Goal: Register for event/course

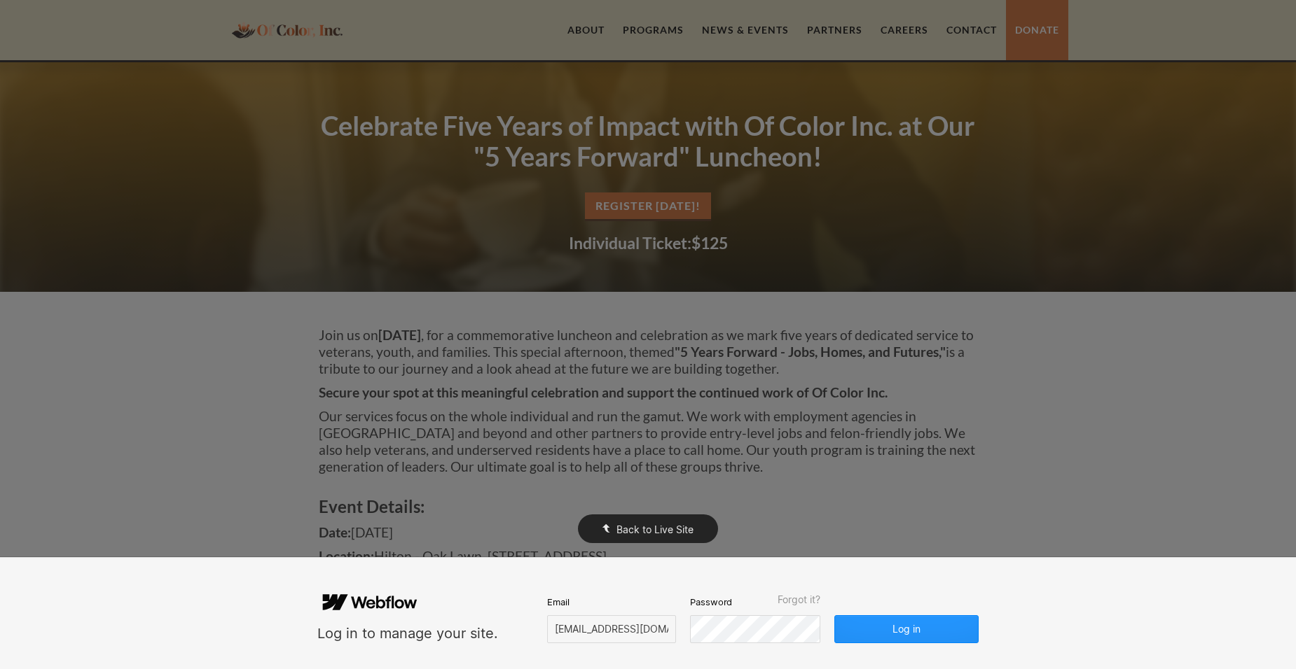
click at [266, 300] on div "Back to Live Site" at bounding box center [648, 334] width 1296 height 669
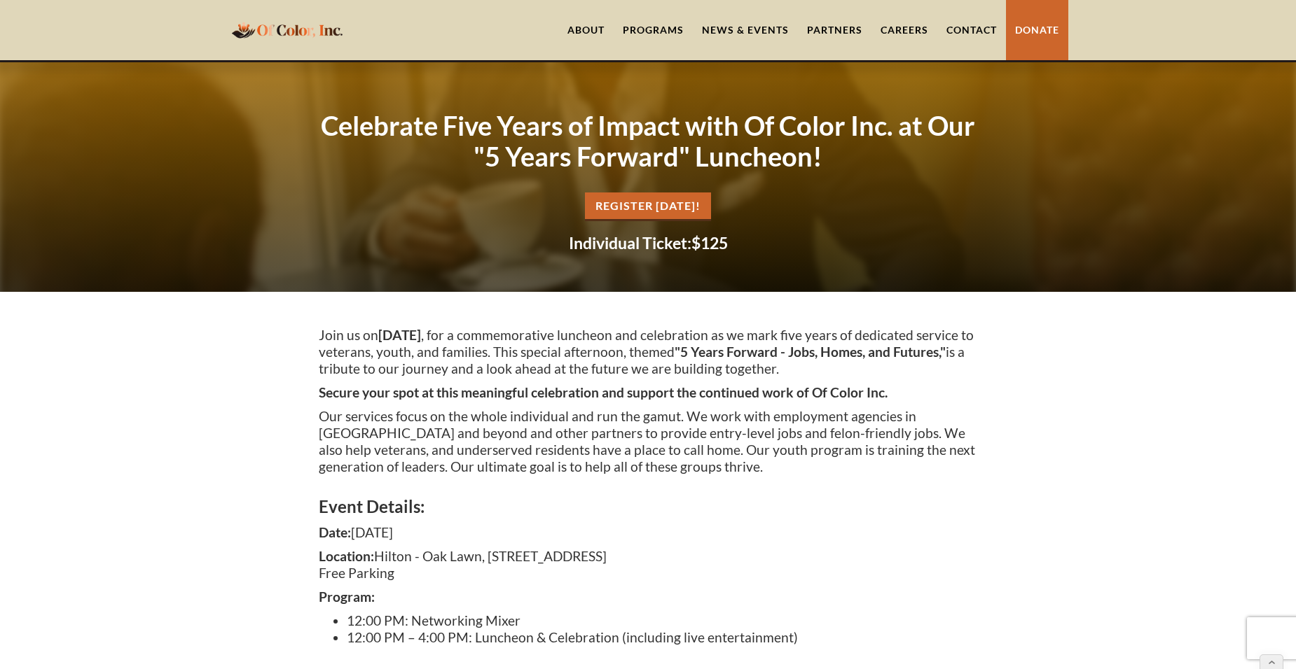
click at [630, 200] on link "REgister [DATE]!" at bounding box center [648, 207] width 126 height 29
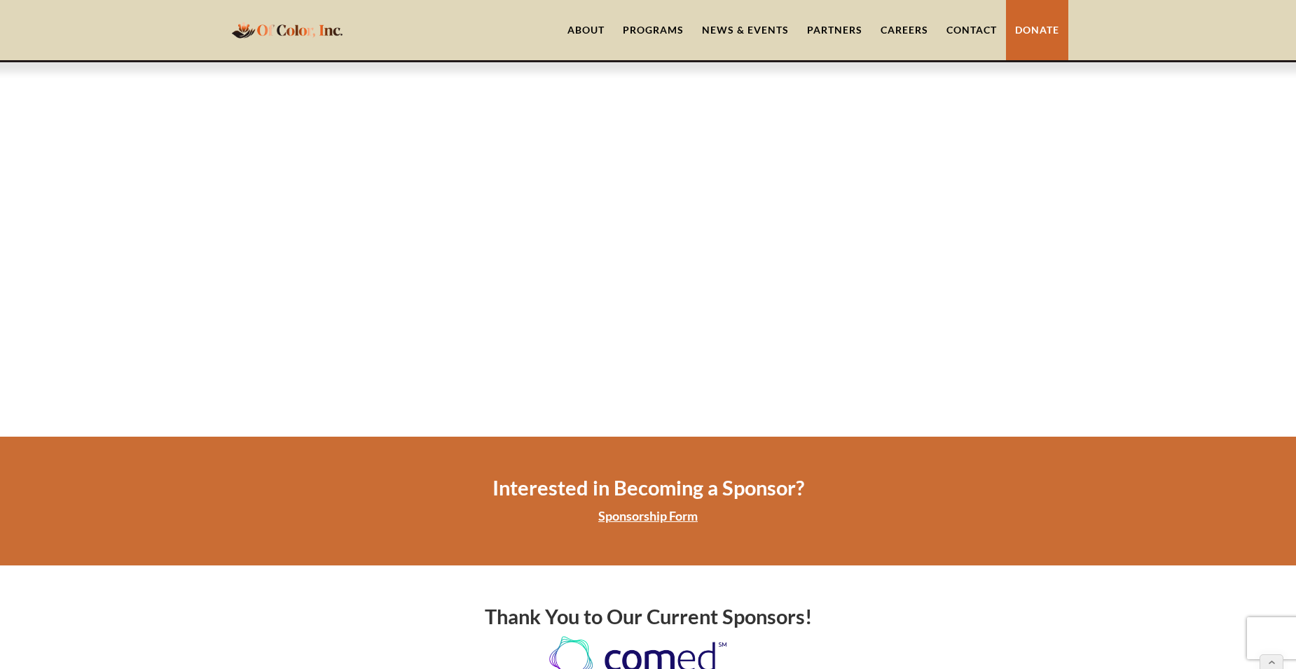
scroll to position [1165, 0]
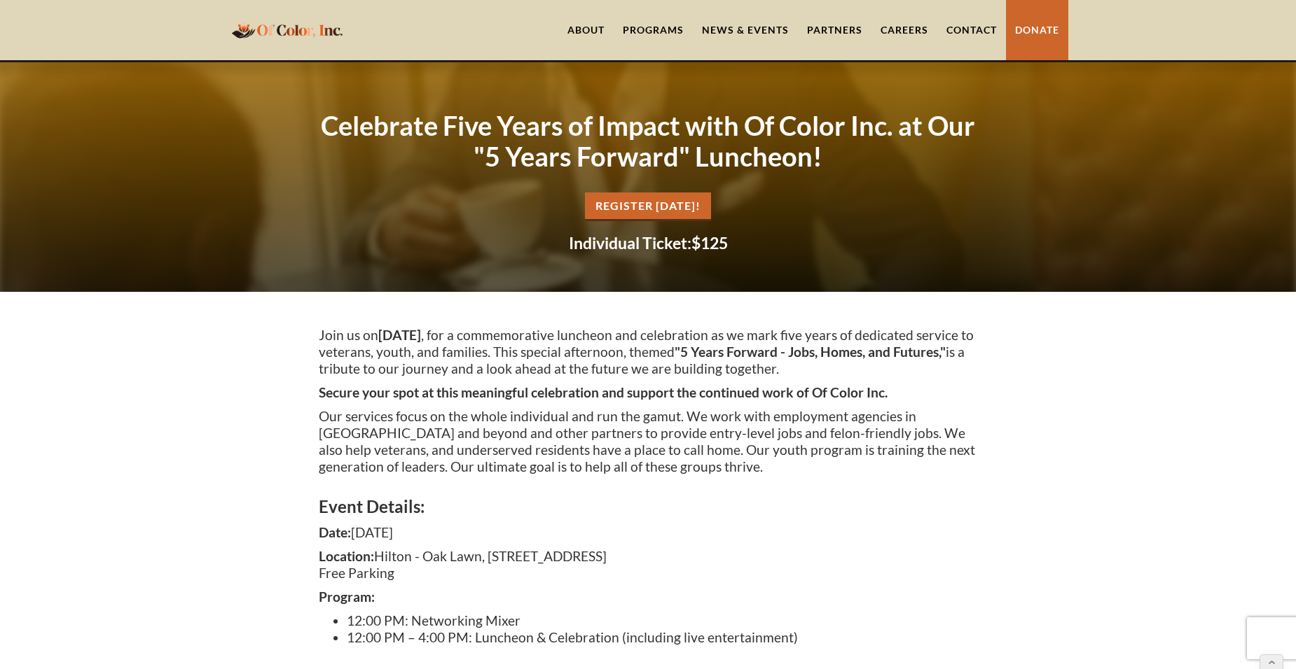
click at [232, 386] on div "Join us [DATE][DATE] , for a commemorative luncheon and celebration as we mark …" at bounding box center [648, 490] width 1296 height 396
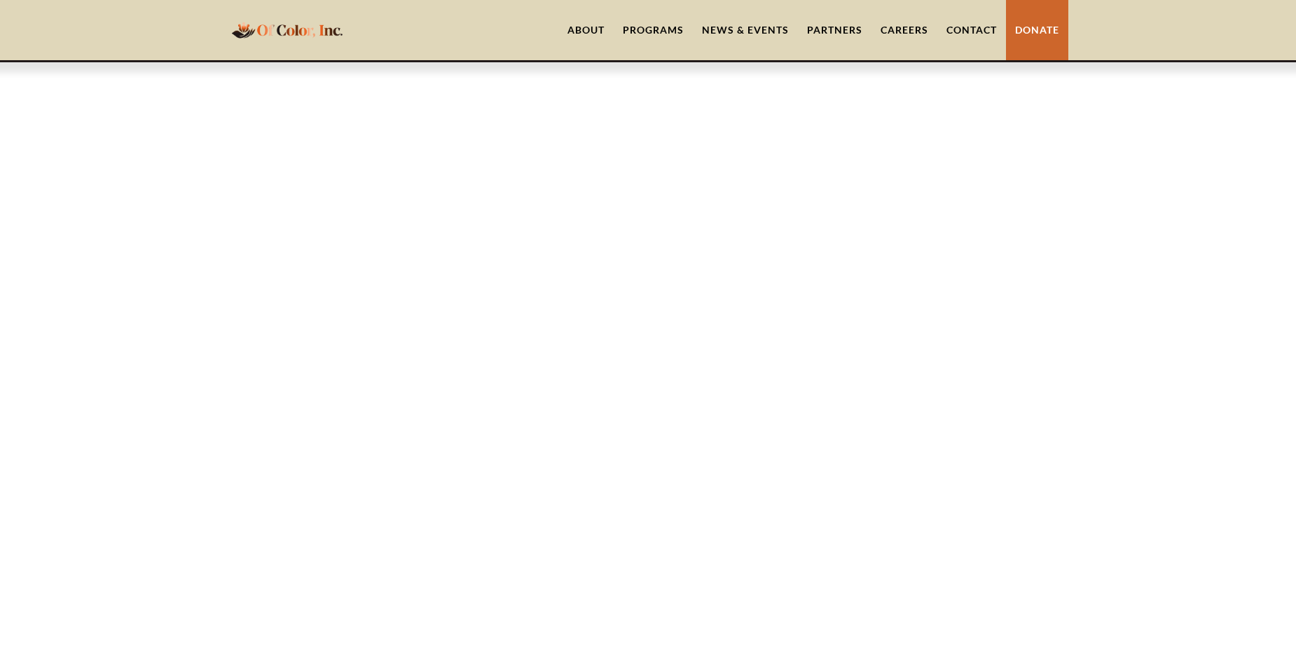
scroll to position [1165, 0]
